Goal: Task Accomplishment & Management: Manage account settings

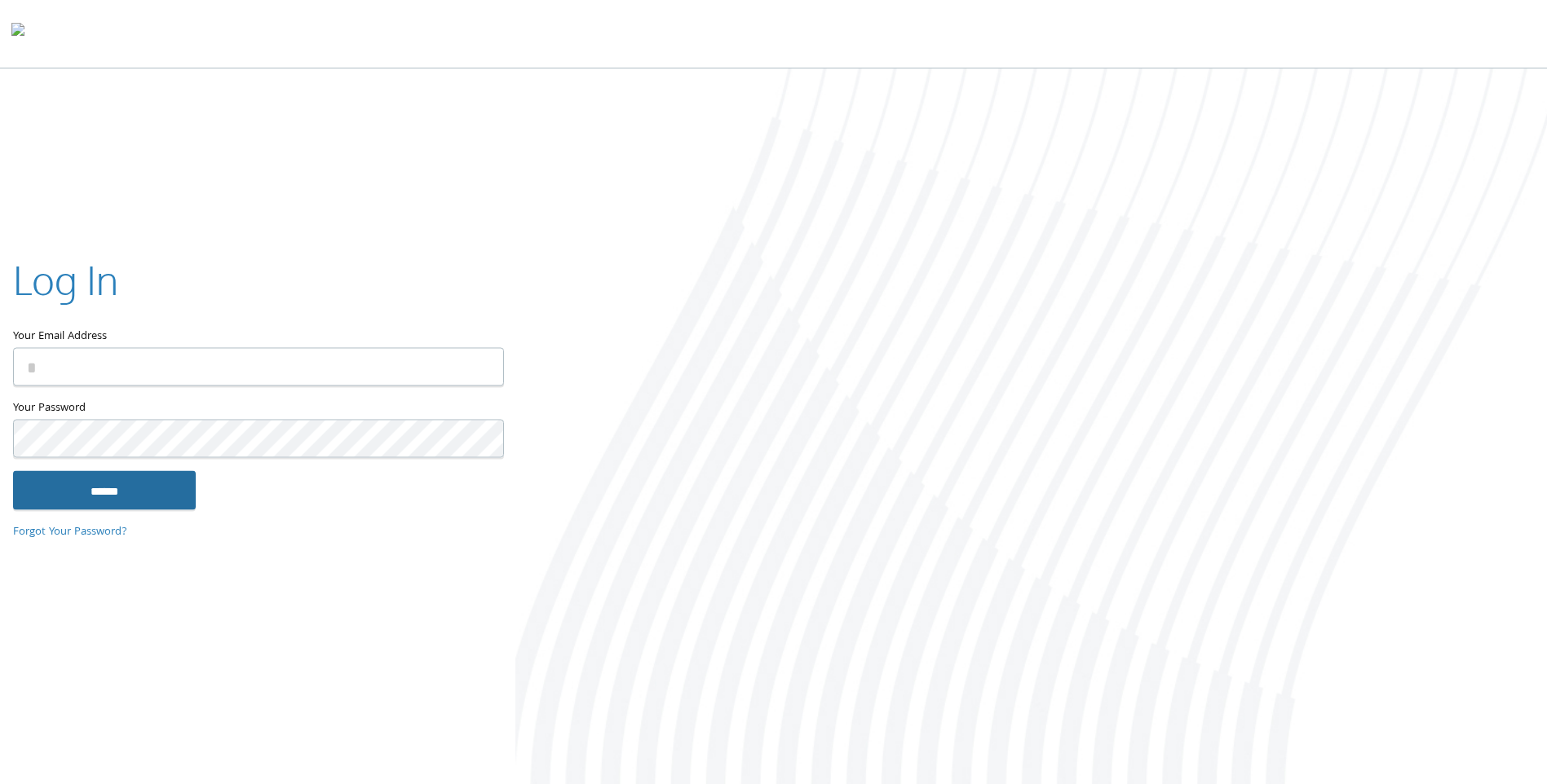
type input "**********"
click at [68, 493] on input "******" at bounding box center [103, 490] width 182 height 39
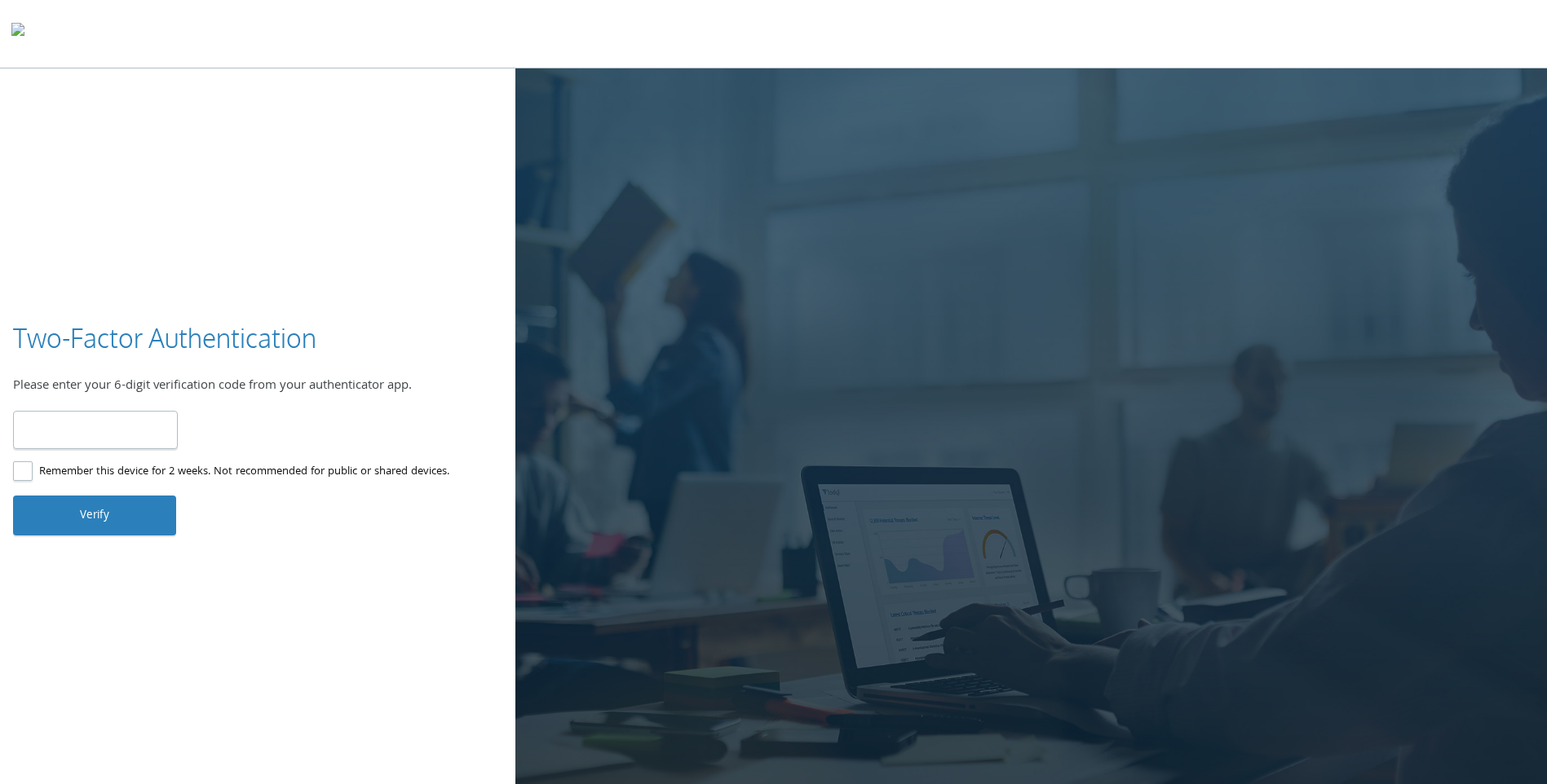
type input "******"
